Goal: Information Seeking & Learning: Understand process/instructions

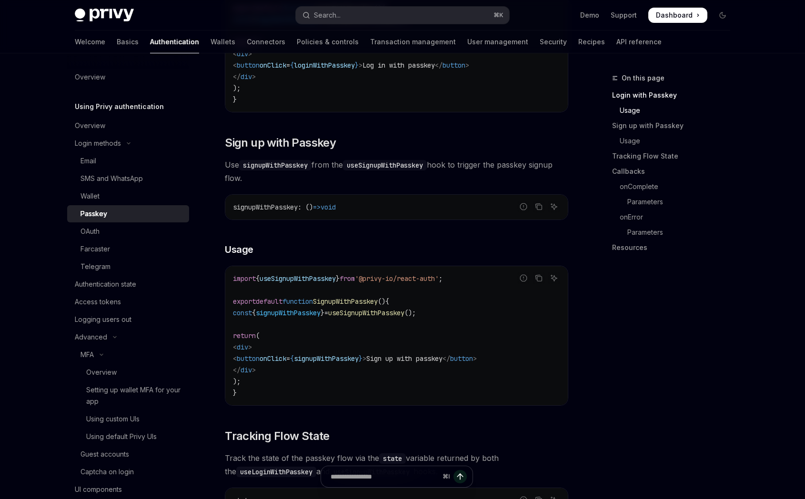
scroll to position [374, 0]
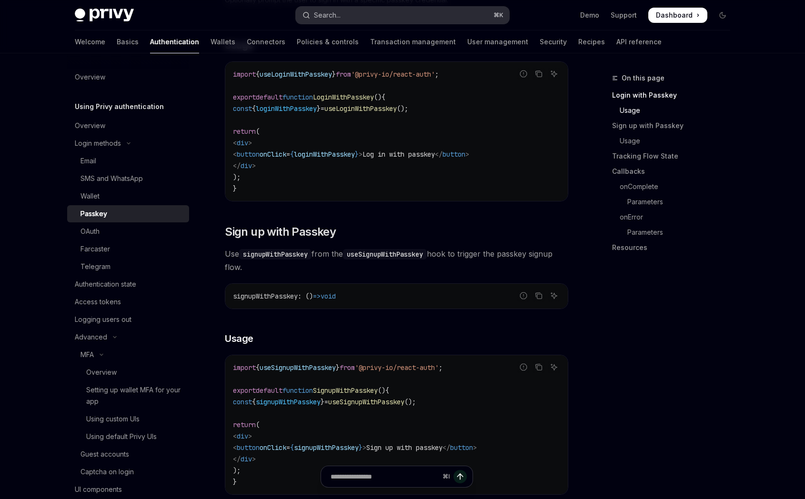
click at [346, 15] on button "Search... ⌘ K" at bounding box center [402, 15] width 213 height 17
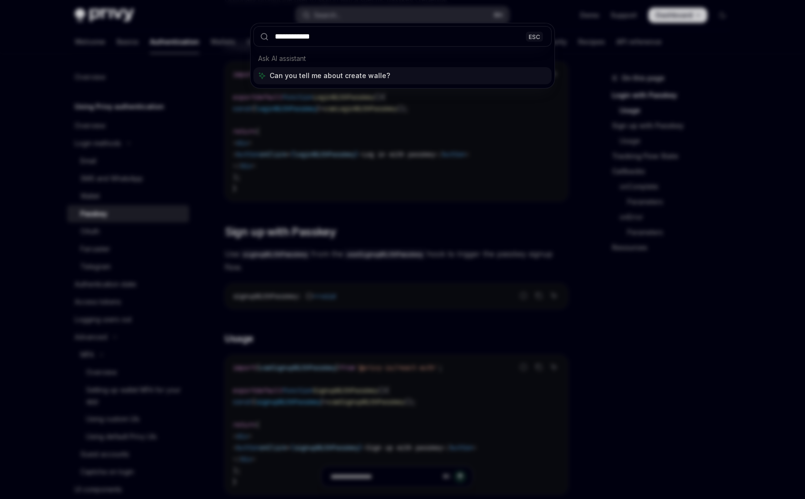
type input "**********"
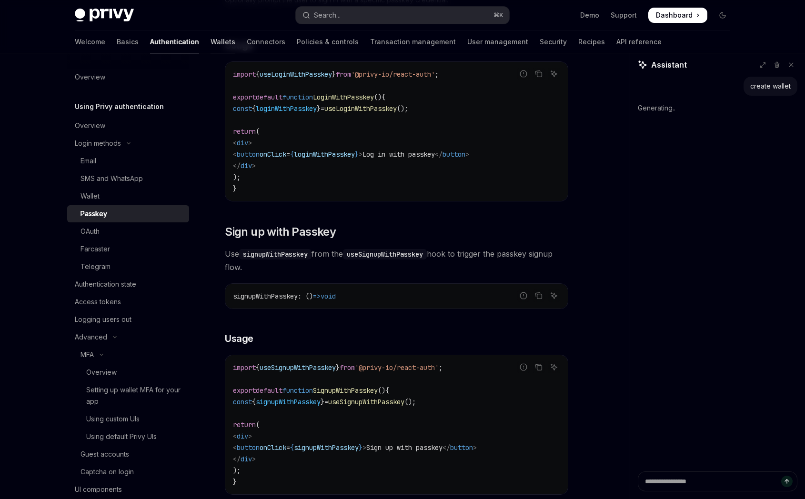
click at [211, 36] on link "Wallets" at bounding box center [223, 41] width 25 height 23
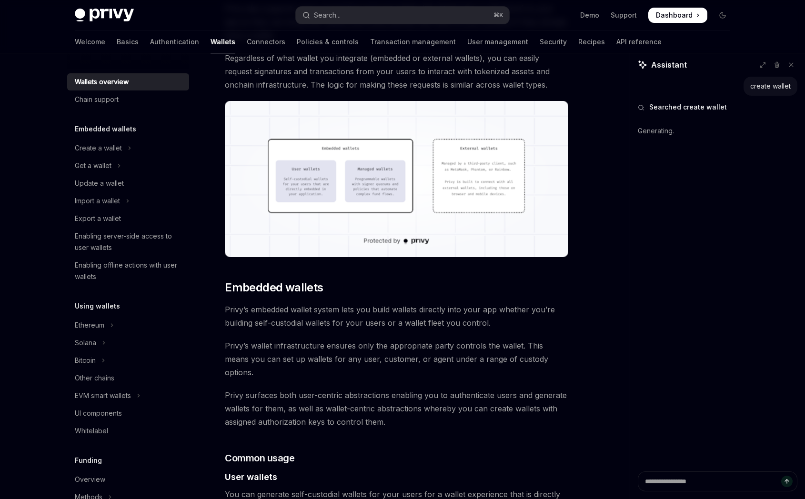
scroll to position [255, 0]
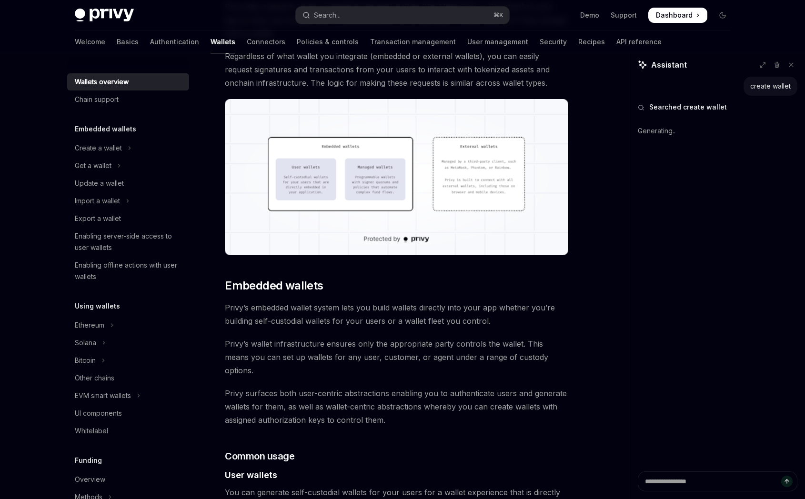
click at [385, 191] on img at bounding box center [396, 177] width 343 height 156
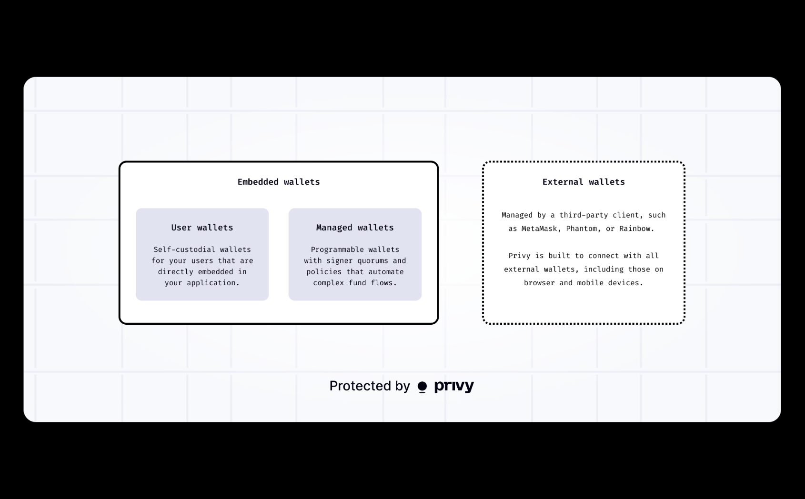
type textarea "*"
click at [426, 119] on img at bounding box center [402, 249] width 757 height 345
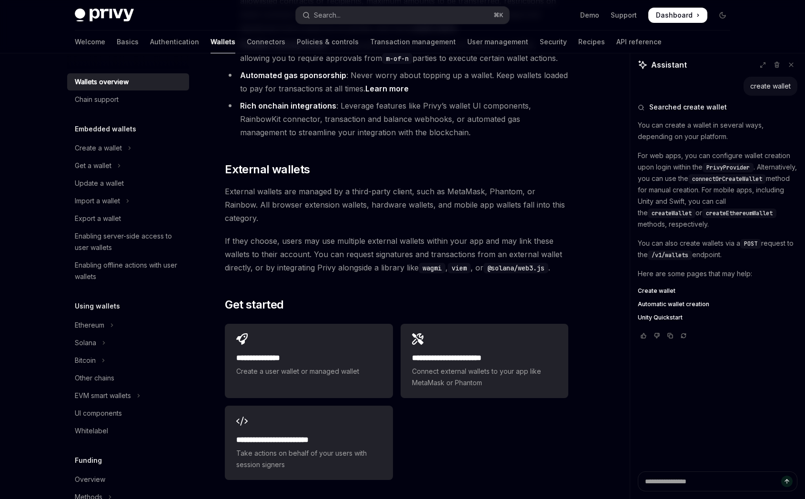
scroll to position [1322, 0]
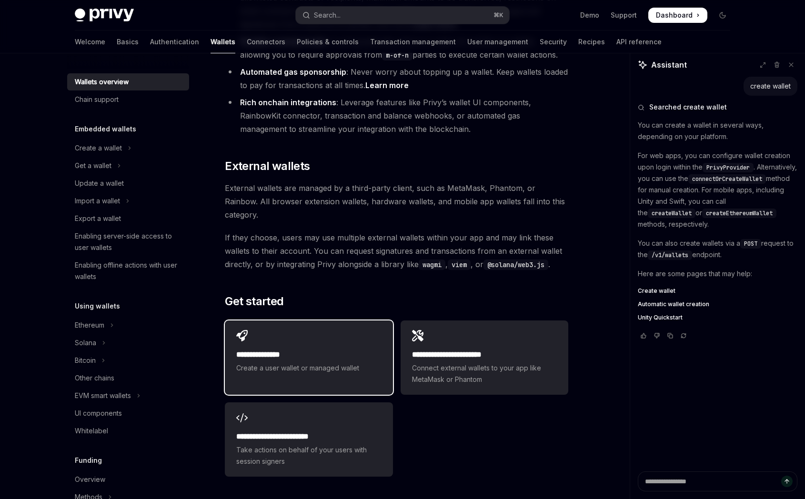
click at [281, 321] on div "**********" at bounding box center [309, 352] width 168 height 63
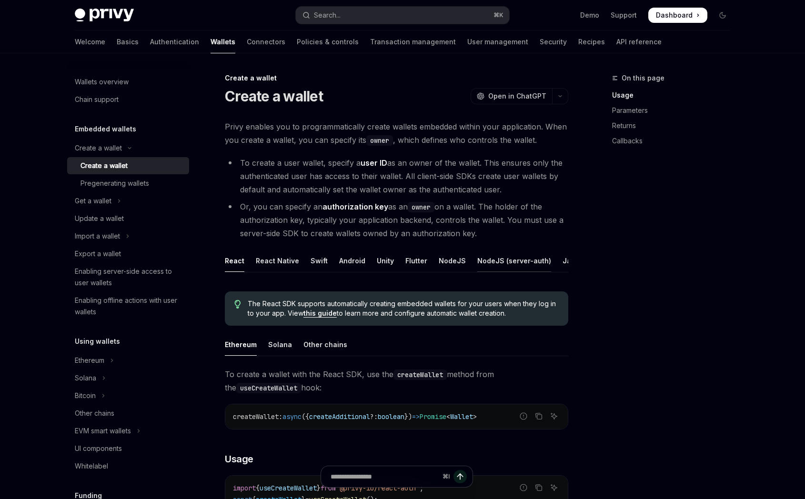
scroll to position [0, 65]
click at [526, 262] on div "REST API" at bounding box center [541, 261] width 30 height 22
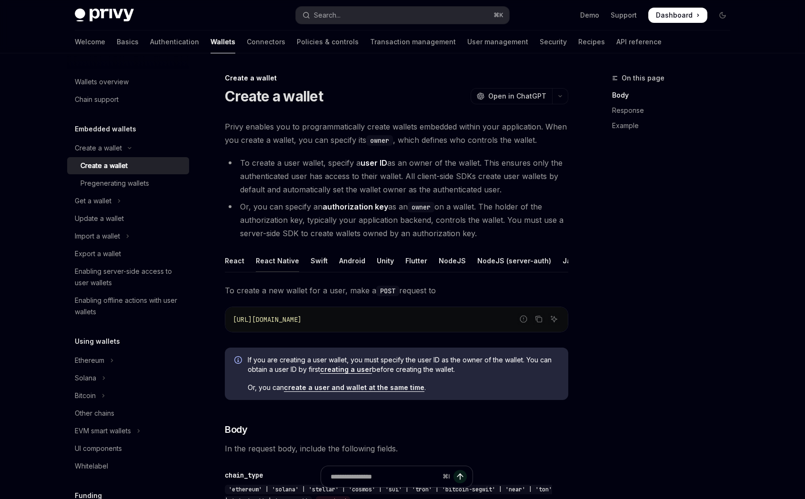
type textarea "*"
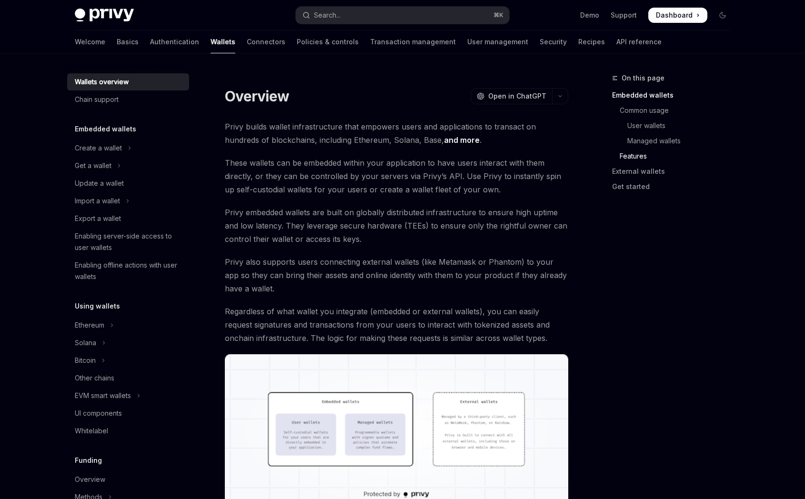
scroll to position [1322, 0]
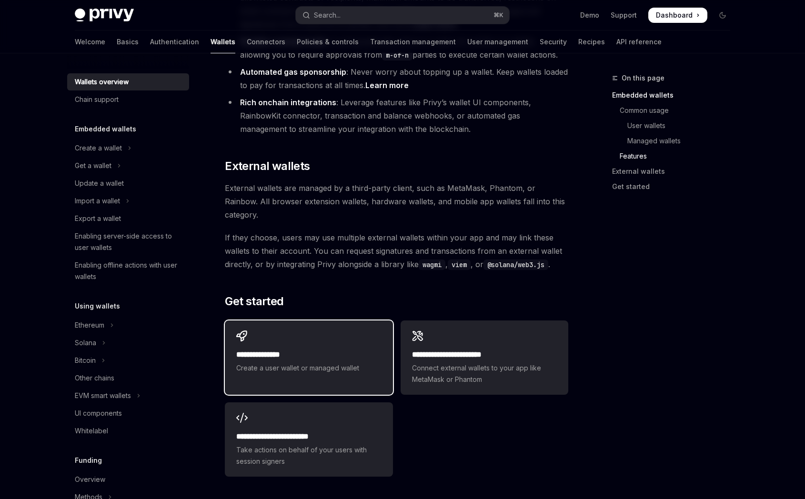
click at [293, 321] on div "**********" at bounding box center [309, 352] width 168 height 63
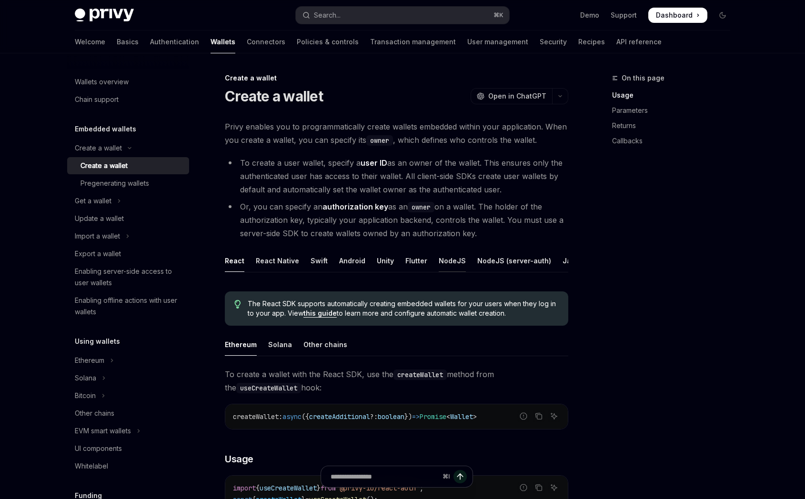
click at [447, 262] on div "NodeJS" at bounding box center [452, 261] width 27 height 22
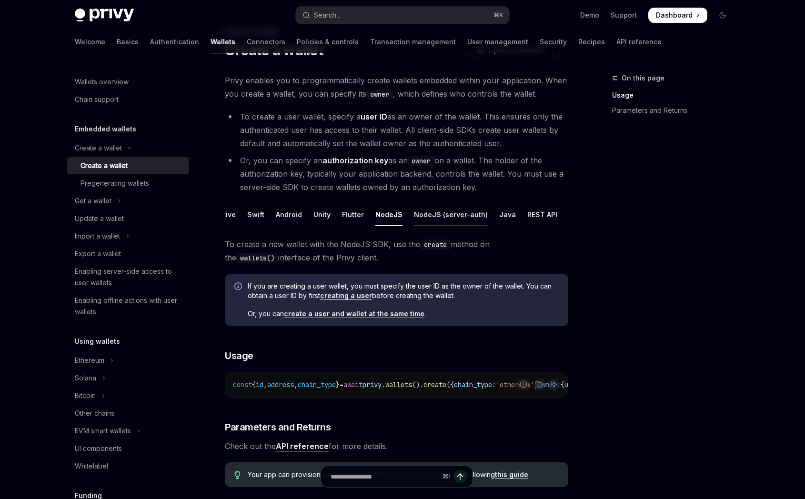
scroll to position [0, 65]
click at [456, 215] on div "NodeJS (server-auth)" at bounding box center [450, 214] width 74 height 22
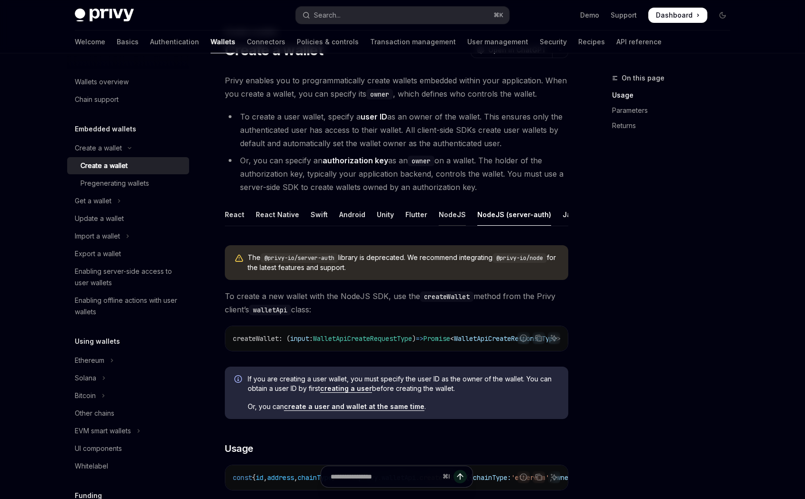
click at [440, 210] on div "NodeJS" at bounding box center [452, 214] width 27 height 22
type textarea "*"
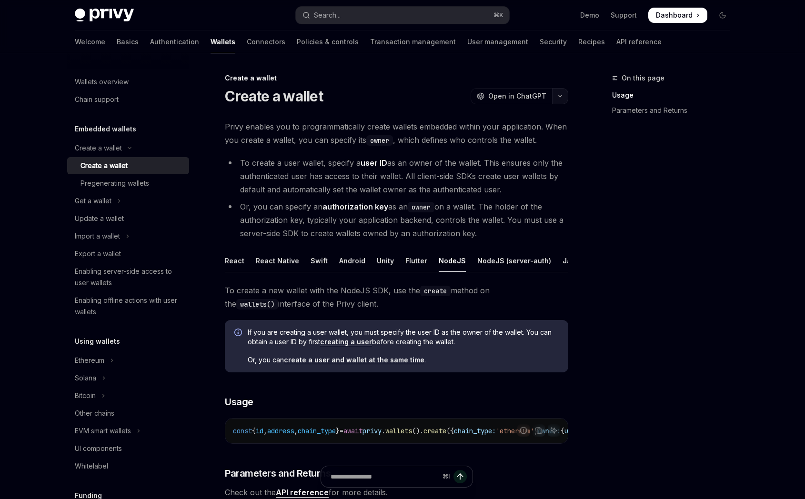
click at [564, 93] on button "button" at bounding box center [560, 96] width 16 height 16
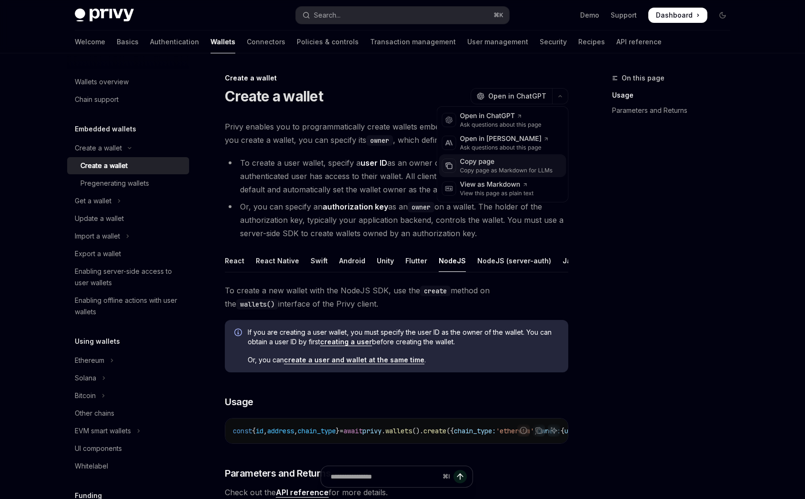
click at [515, 162] on div "Copy page" at bounding box center [506, 162] width 93 height 10
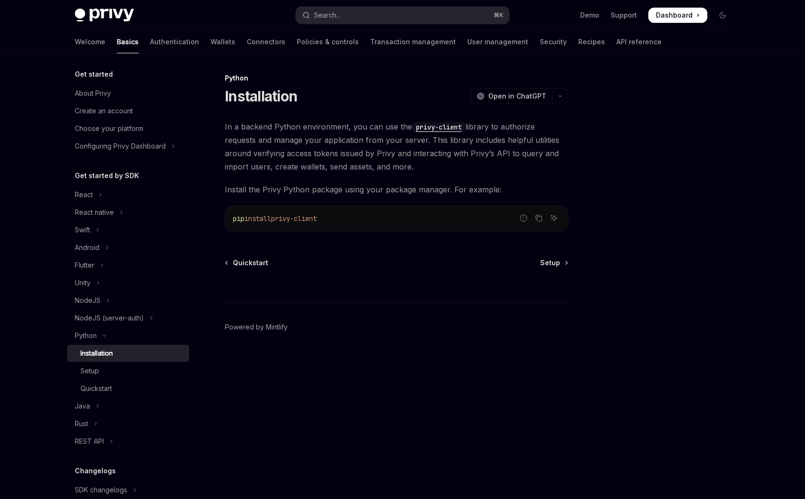
click at [436, 127] on code "privy-client" at bounding box center [438, 127] width 53 height 10
